Goal: Use online tool/utility: Utilize a website feature to perform a specific function

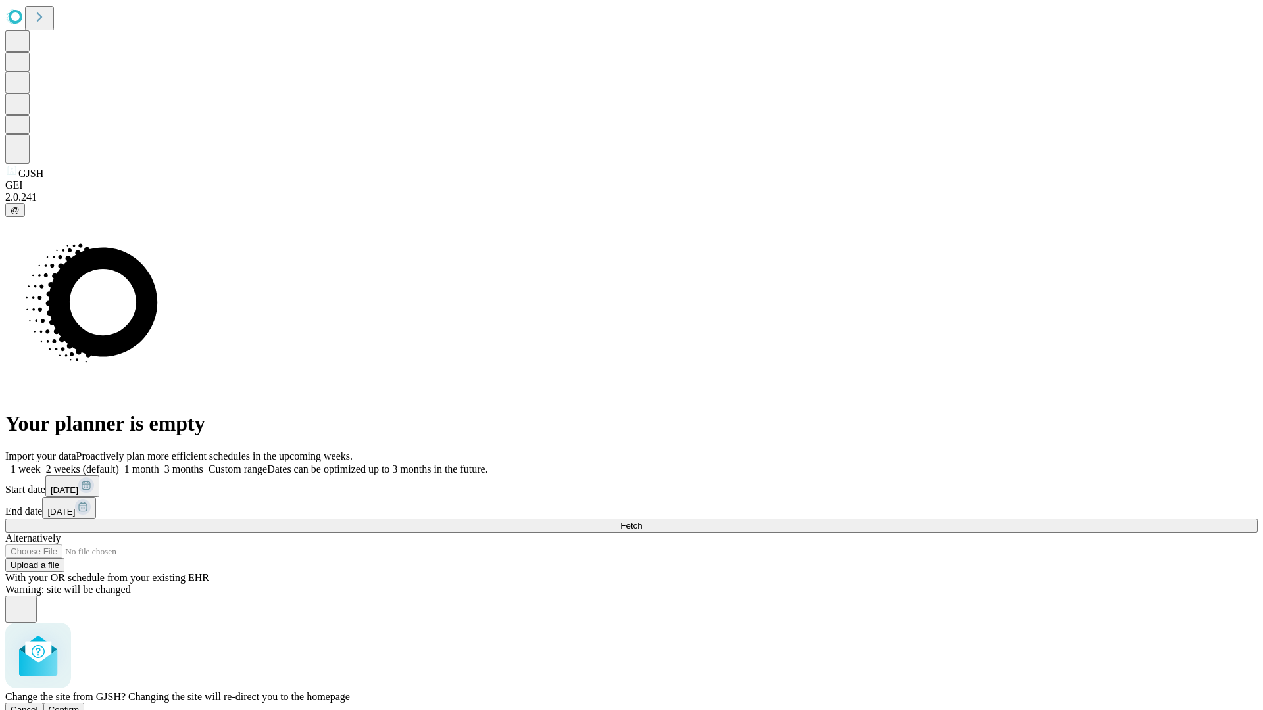
click at [80, 705] on span "Confirm" at bounding box center [64, 710] width 31 height 10
click at [119, 464] on label "2 weeks (default)" at bounding box center [80, 469] width 78 height 11
click at [642, 521] on span "Fetch" at bounding box center [631, 526] width 22 height 10
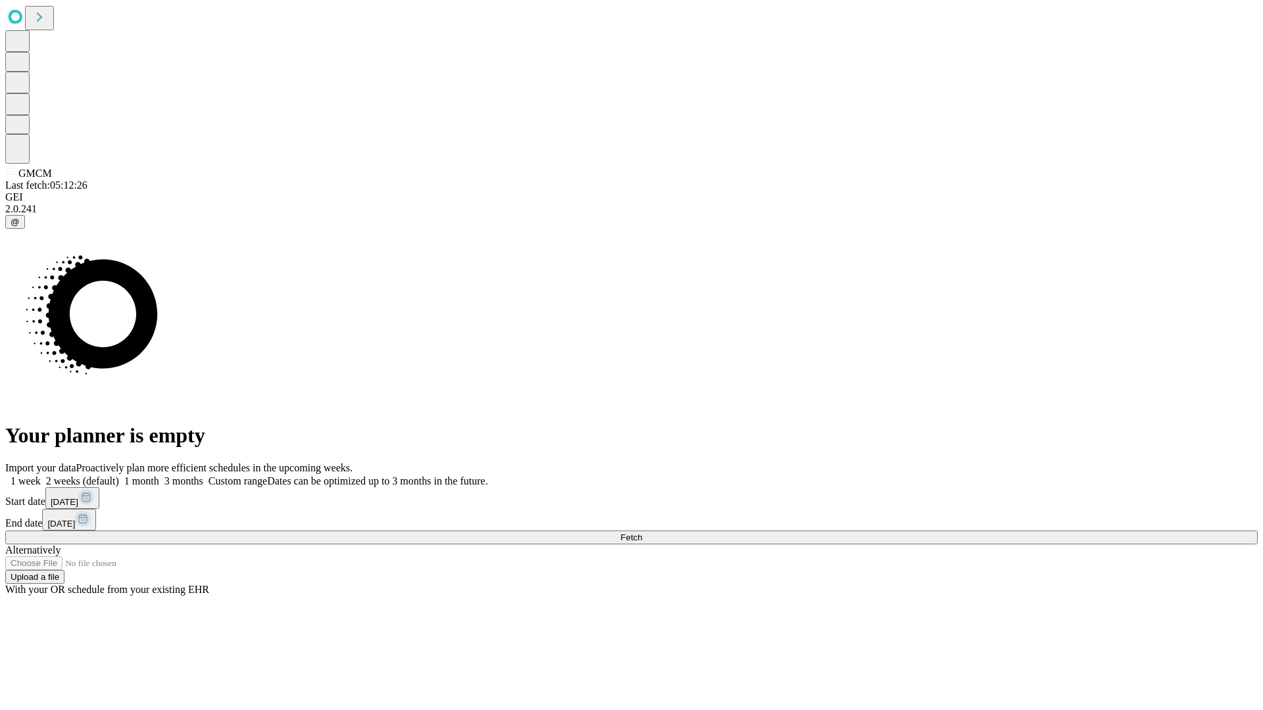
click at [119, 476] on label "2 weeks (default)" at bounding box center [80, 481] width 78 height 11
click at [642, 533] on span "Fetch" at bounding box center [631, 538] width 22 height 10
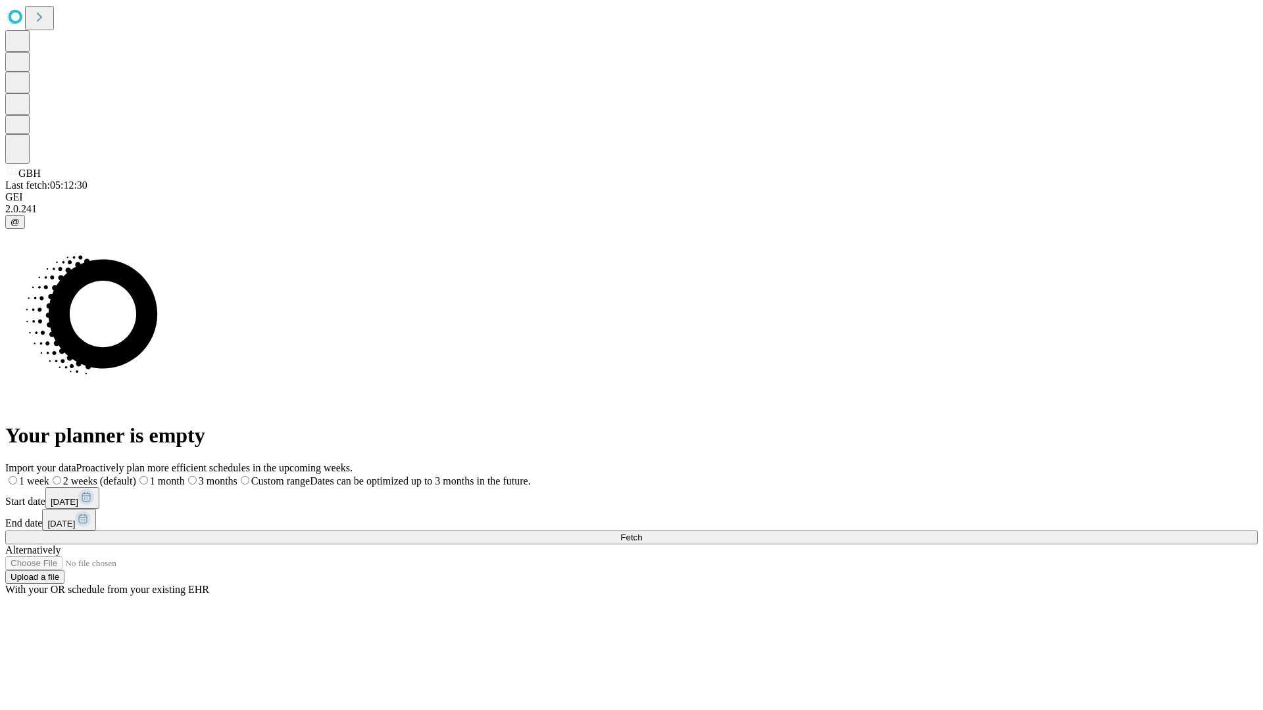
click at [136, 476] on label "2 weeks (default)" at bounding box center [92, 481] width 87 height 11
click at [642, 533] on span "Fetch" at bounding box center [631, 538] width 22 height 10
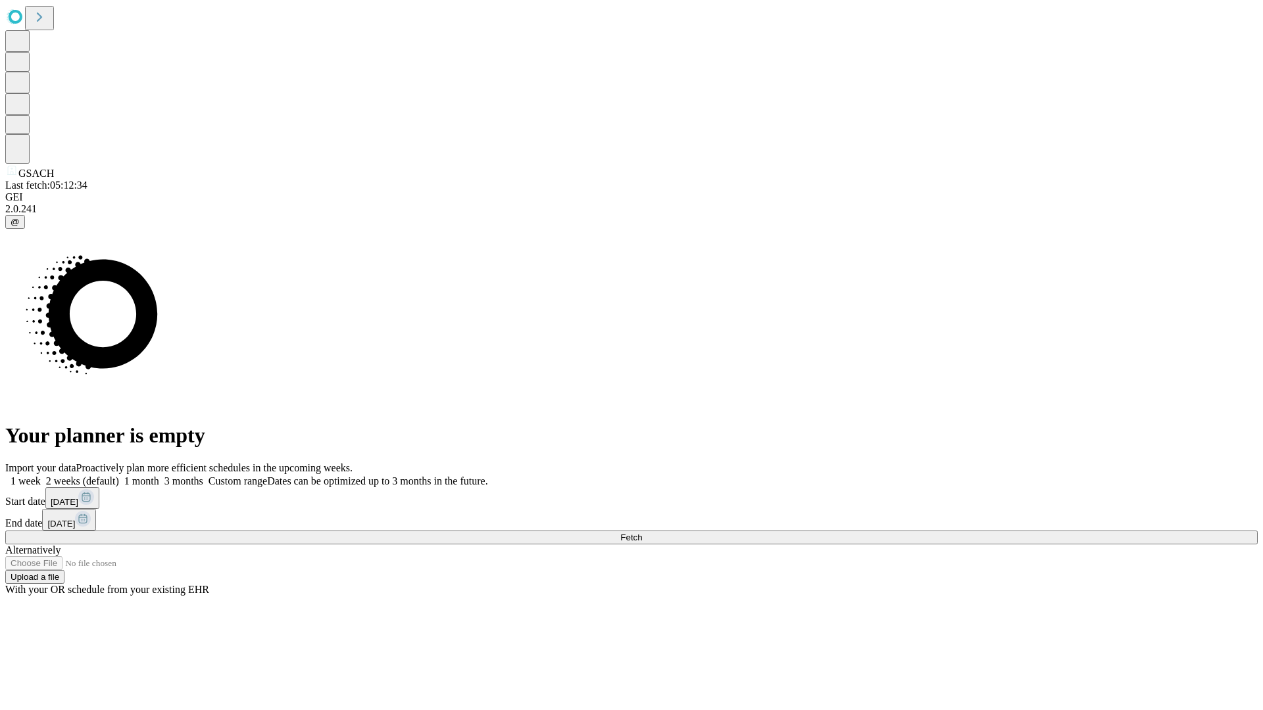
click at [119, 476] on label "2 weeks (default)" at bounding box center [80, 481] width 78 height 11
click at [642, 533] on span "Fetch" at bounding box center [631, 538] width 22 height 10
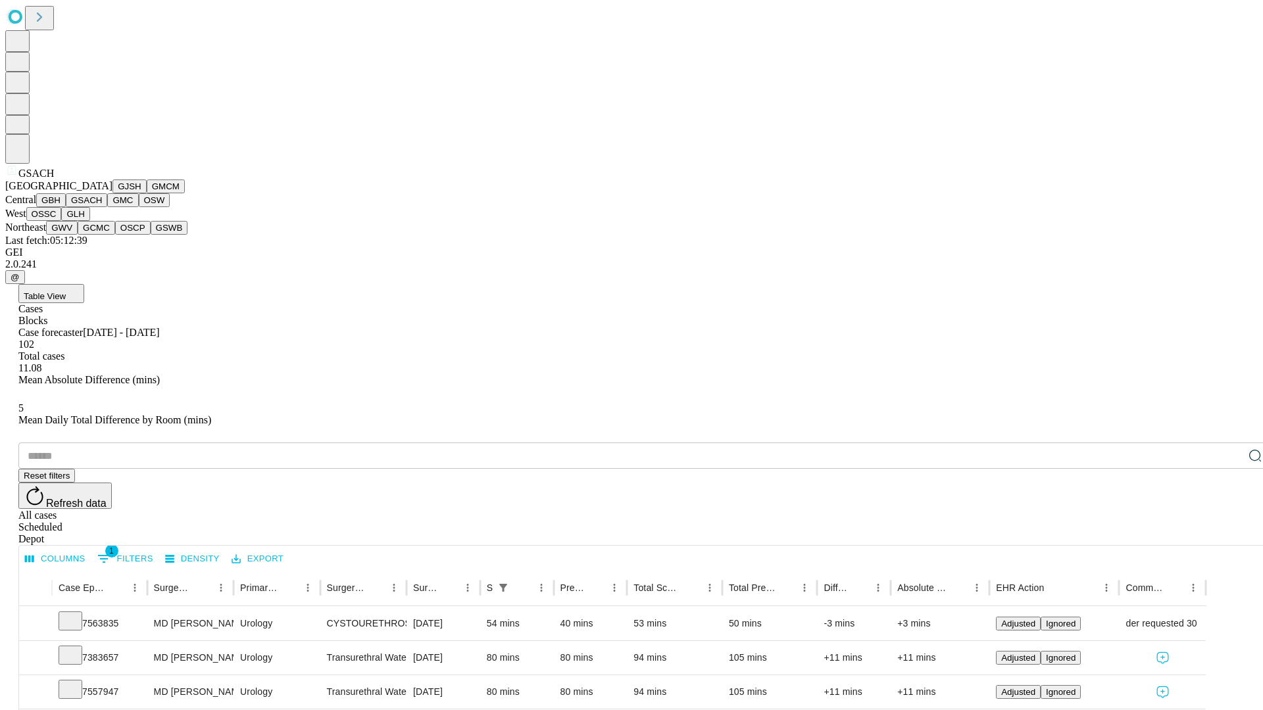
click at [107, 207] on button "GMC" at bounding box center [122, 200] width 31 height 14
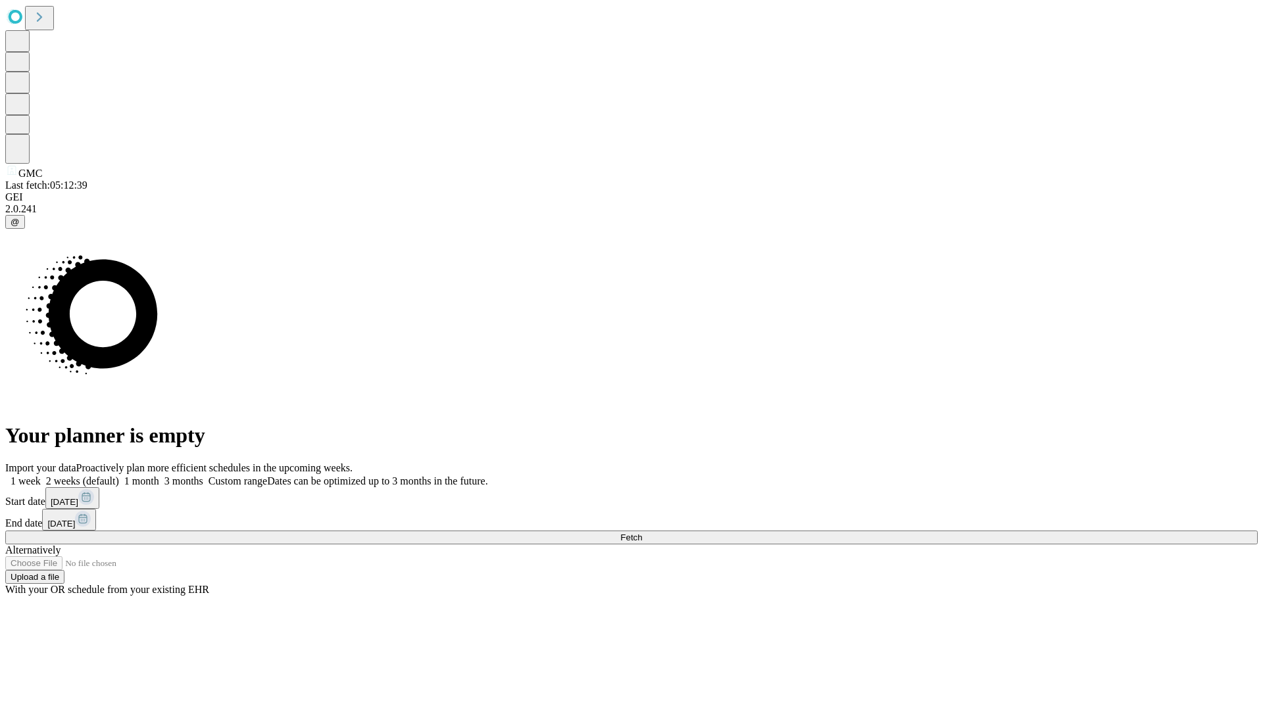
click at [119, 476] on label "2 weeks (default)" at bounding box center [80, 481] width 78 height 11
click at [642, 533] on span "Fetch" at bounding box center [631, 538] width 22 height 10
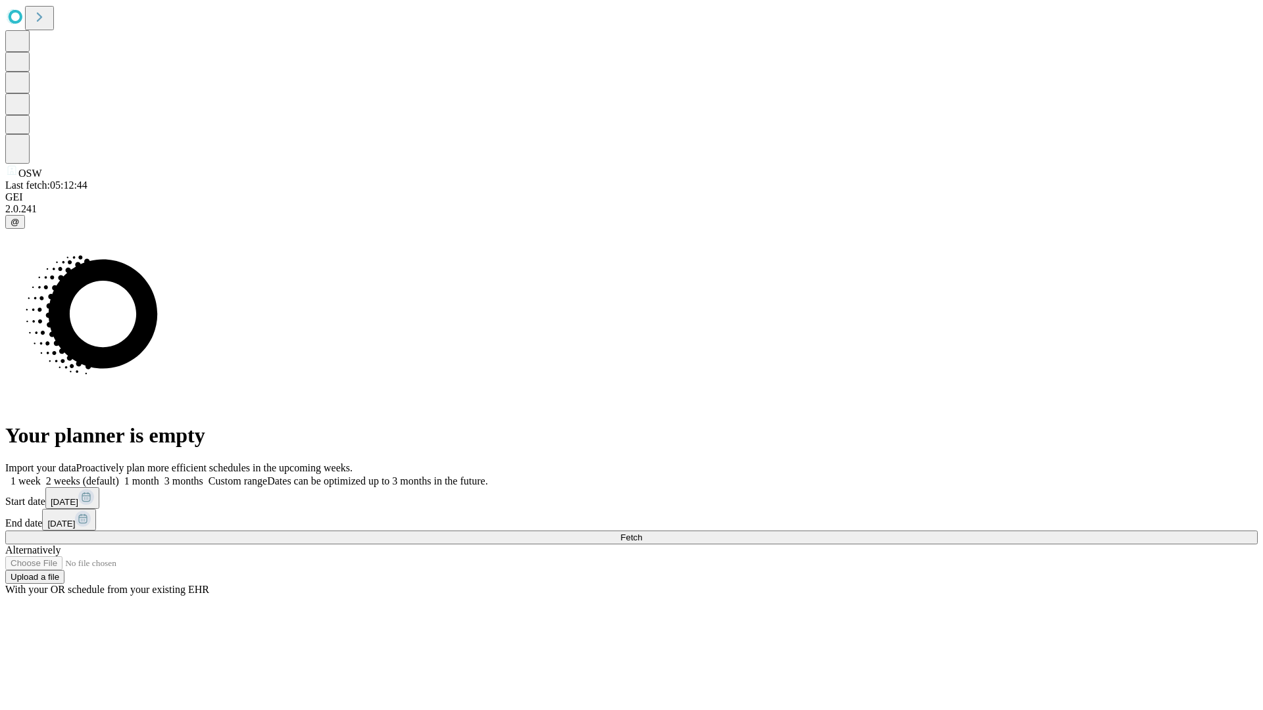
click at [119, 476] on label "2 weeks (default)" at bounding box center [80, 481] width 78 height 11
click at [642, 533] on span "Fetch" at bounding box center [631, 538] width 22 height 10
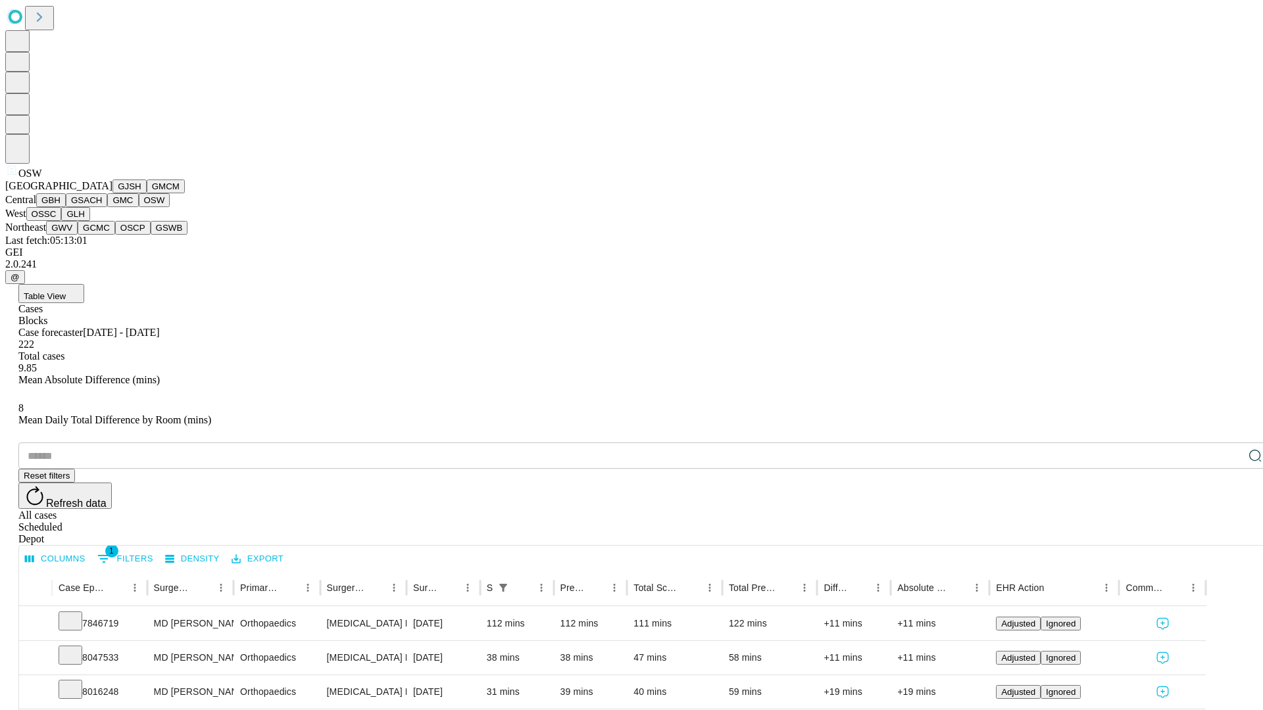
click at [62, 221] on button "OSSC" at bounding box center [44, 214] width 36 height 14
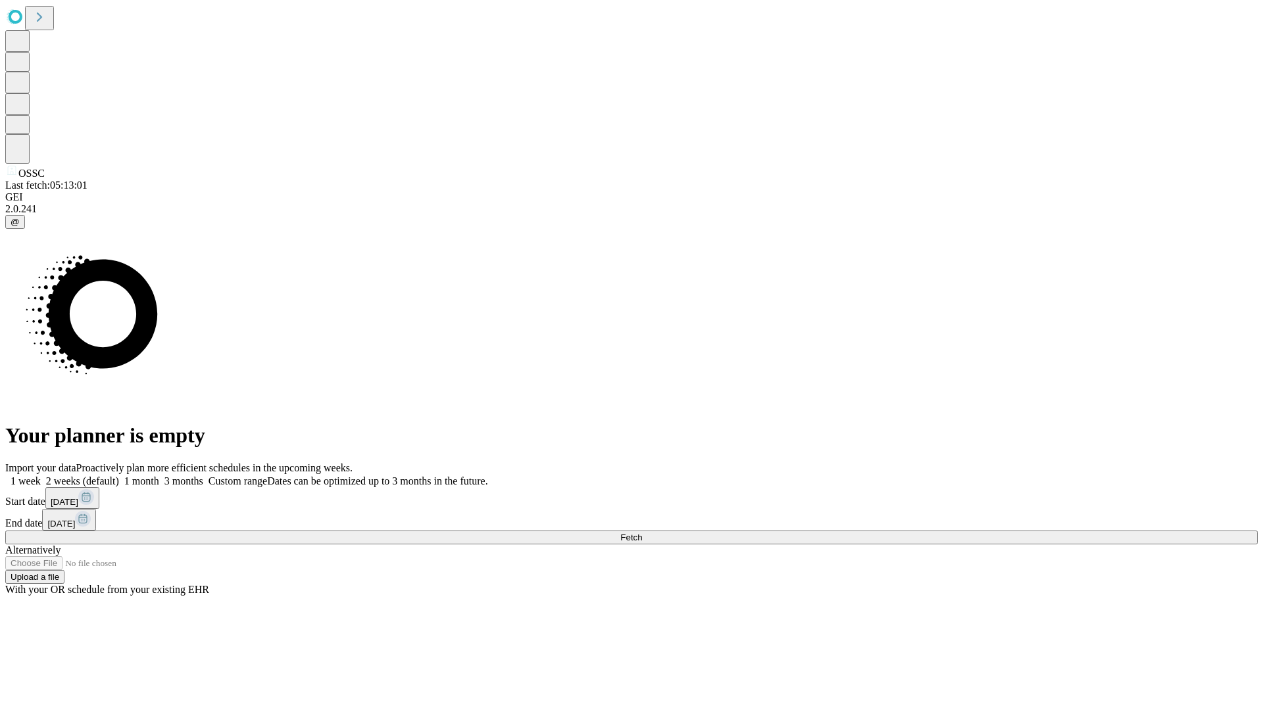
click at [642, 533] on span "Fetch" at bounding box center [631, 538] width 22 height 10
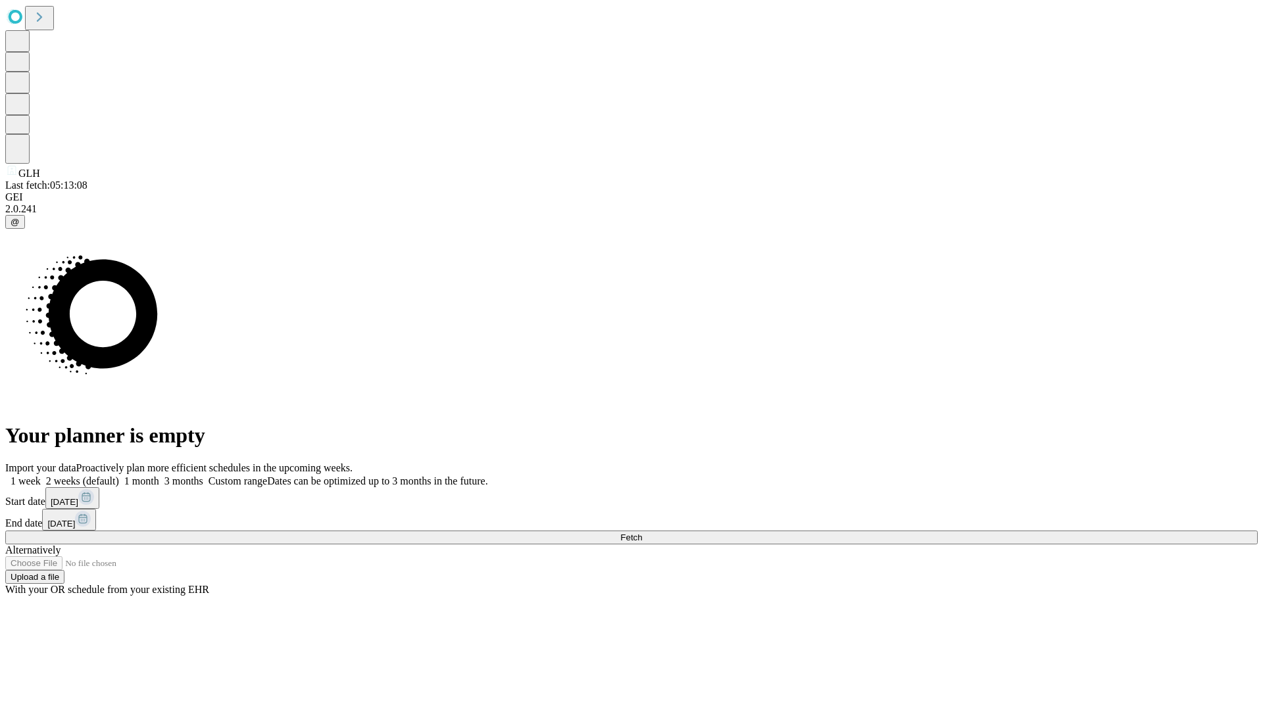
click at [119, 476] on label "2 weeks (default)" at bounding box center [80, 481] width 78 height 11
click at [642, 533] on span "Fetch" at bounding box center [631, 538] width 22 height 10
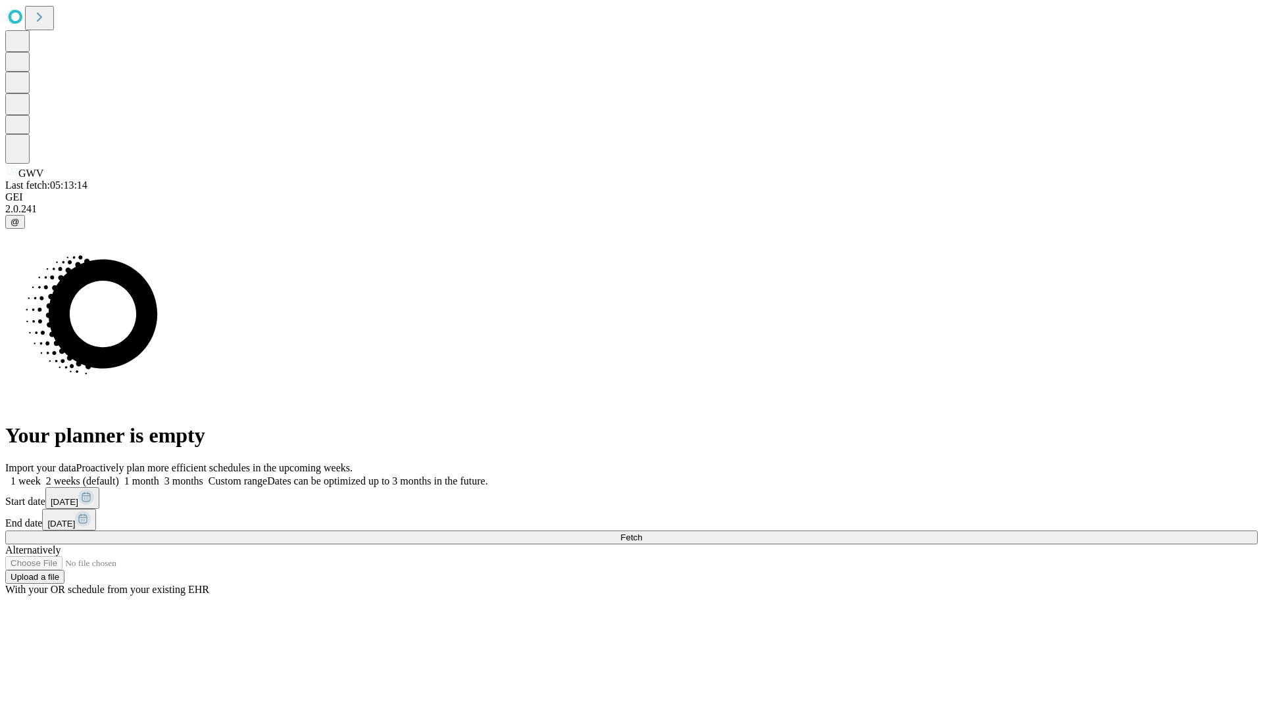
click at [119, 476] on label "2 weeks (default)" at bounding box center [80, 481] width 78 height 11
click at [642, 533] on span "Fetch" at bounding box center [631, 538] width 22 height 10
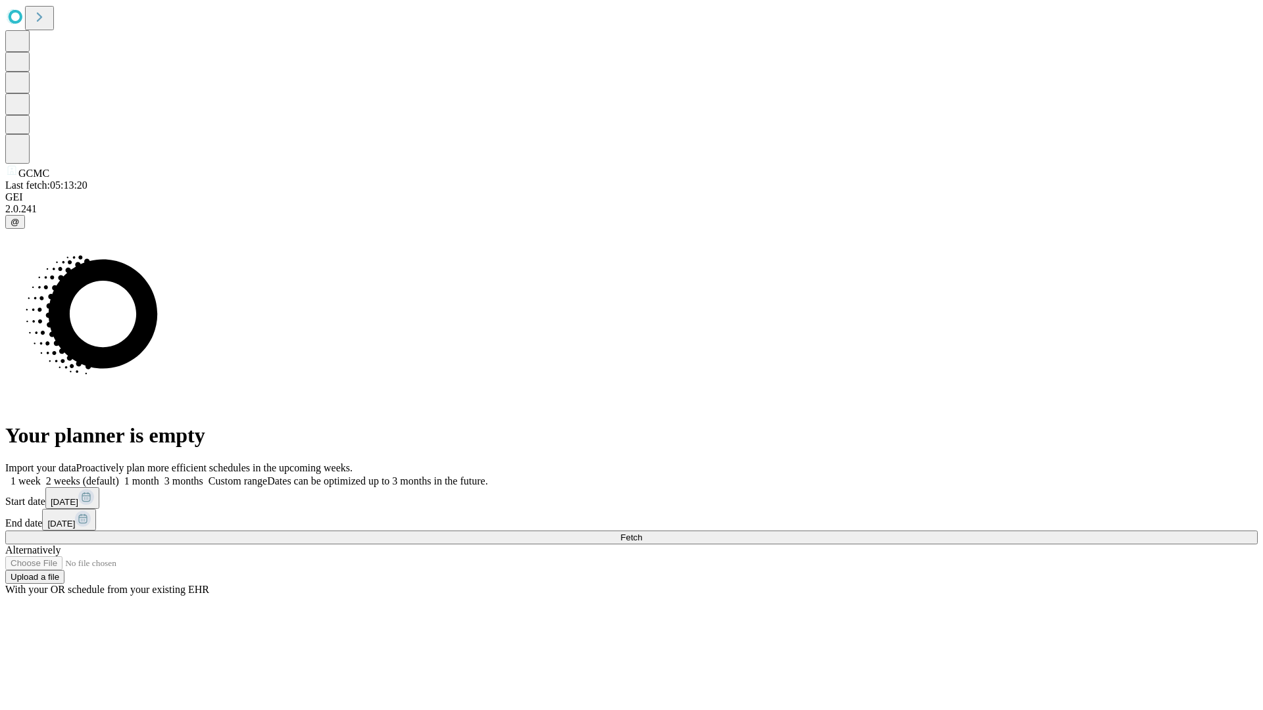
click at [119, 476] on label "2 weeks (default)" at bounding box center [80, 481] width 78 height 11
click at [642, 533] on span "Fetch" at bounding box center [631, 538] width 22 height 10
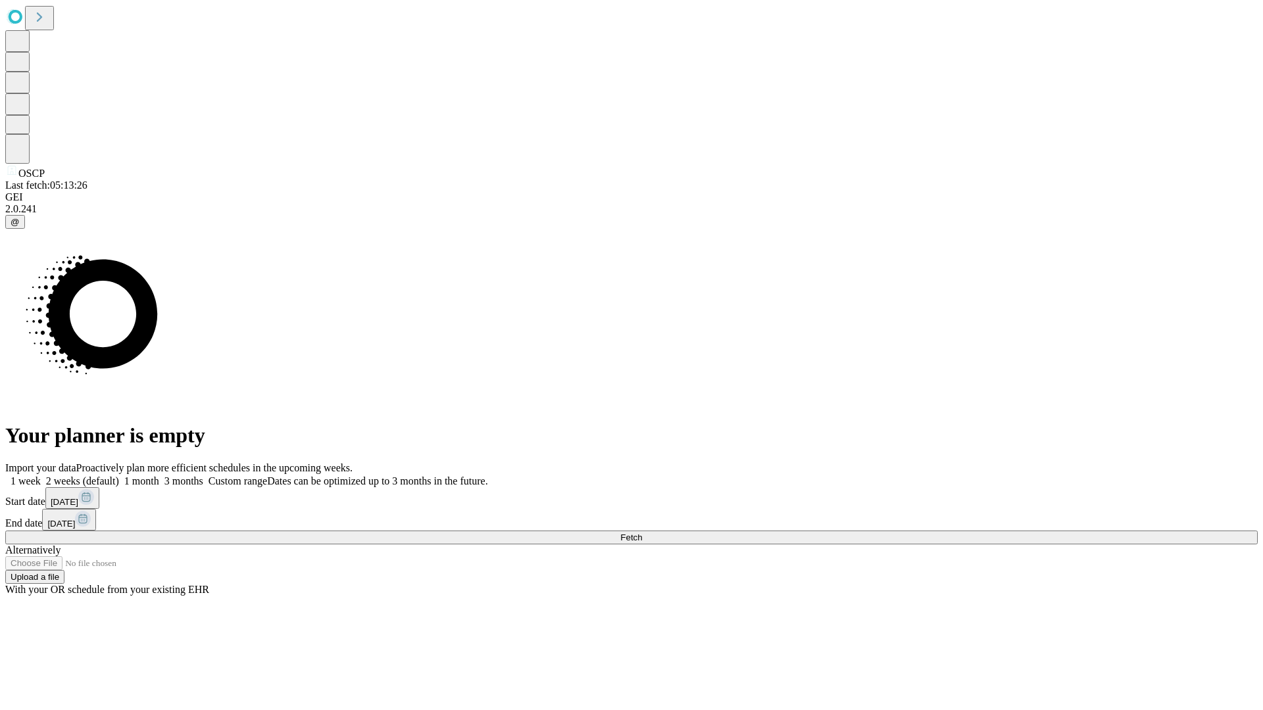
click at [119, 476] on label "2 weeks (default)" at bounding box center [80, 481] width 78 height 11
click at [642, 533] on span "Fetch" at bounding box center [631, 538] width 22 height 10
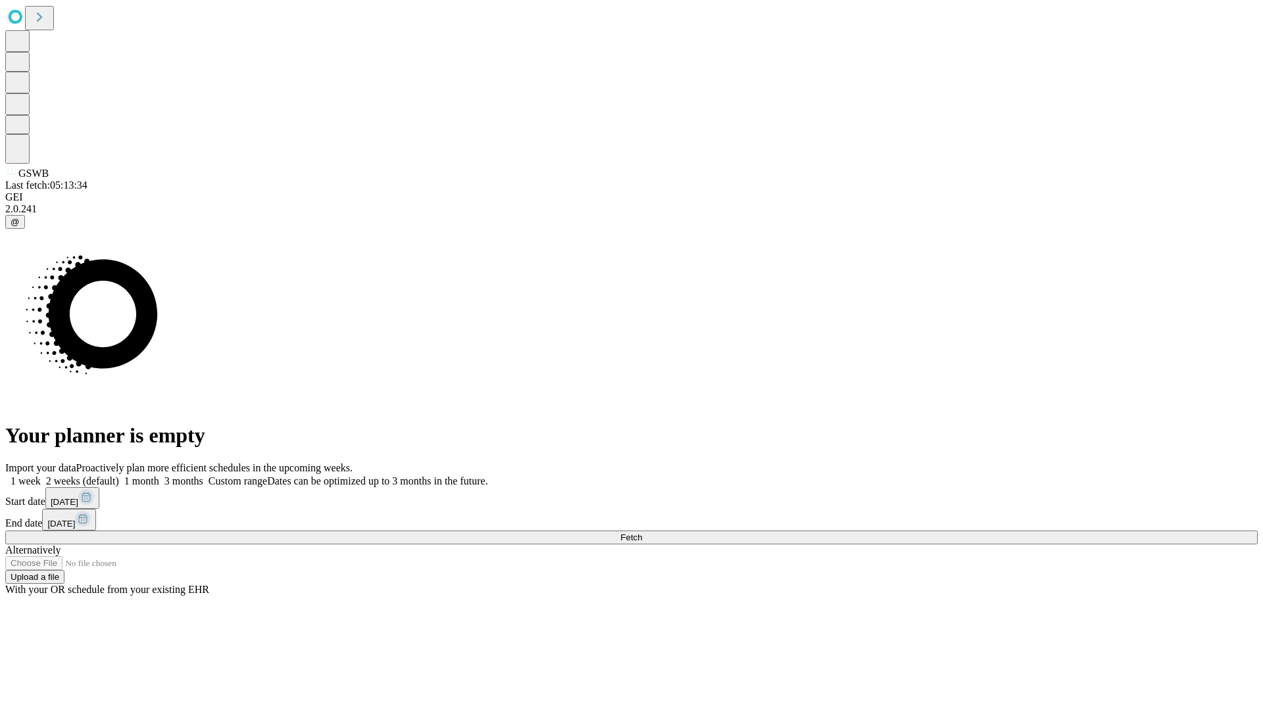
click at [119, 476] on label "2 weeks (default)" at bounding box center [80, 481] width 78 height 11
click at [642, 533] on span "Fetch" at bounding box center [631, 538] width 22 height 10
